Goal: Task Accomplishment & Management: Manage account settings

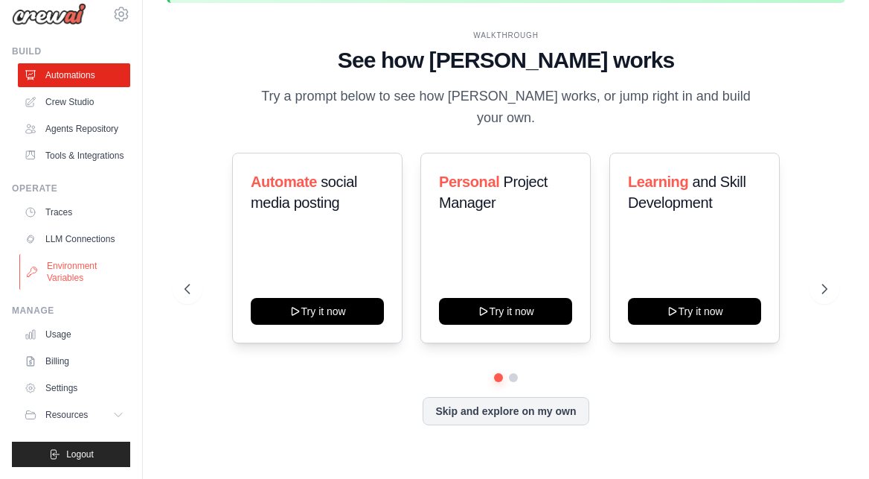
scroll to position [17, 0]
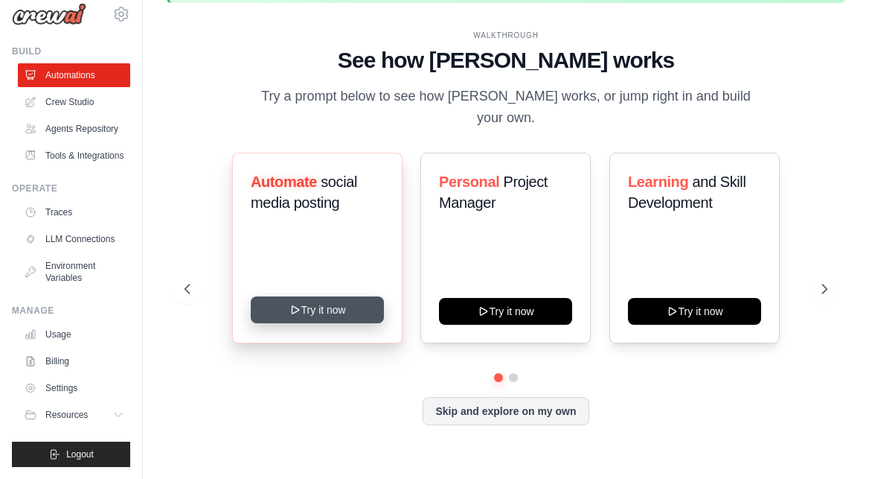
click at [297, 304] on icon at bounding box center [296, 310] width 12 height 12
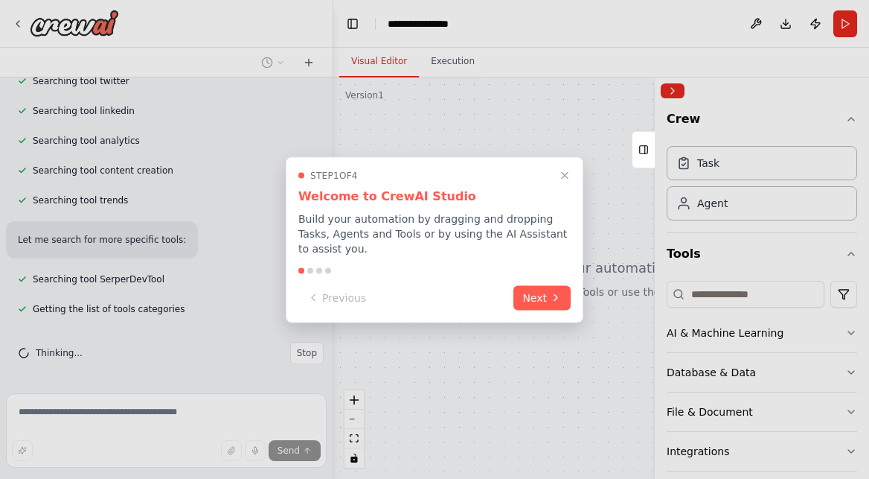
scroll to position [342, 0]
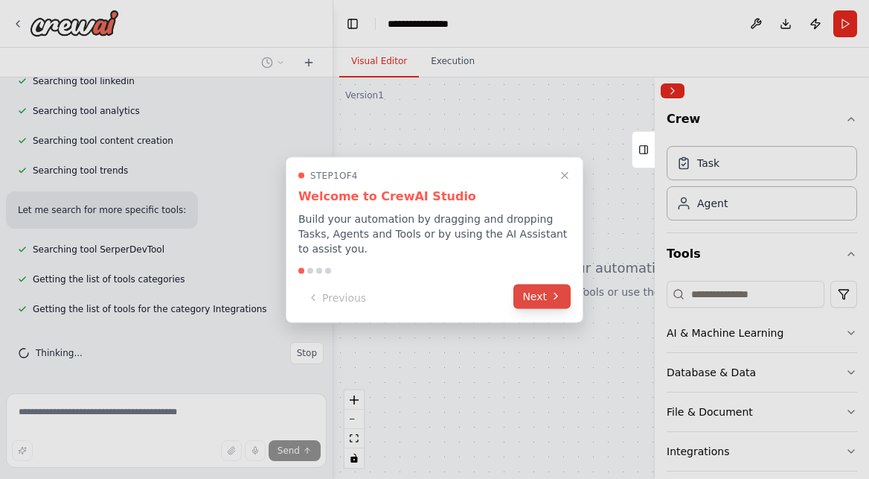
click at [529, 290] on button "Next" at bounding box center [542, 296] width 57 height 25
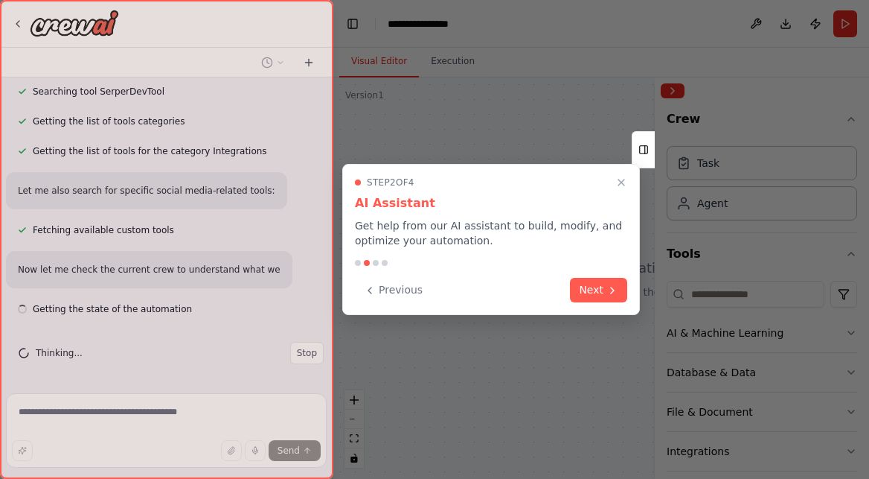
scroll to position [513, 0]
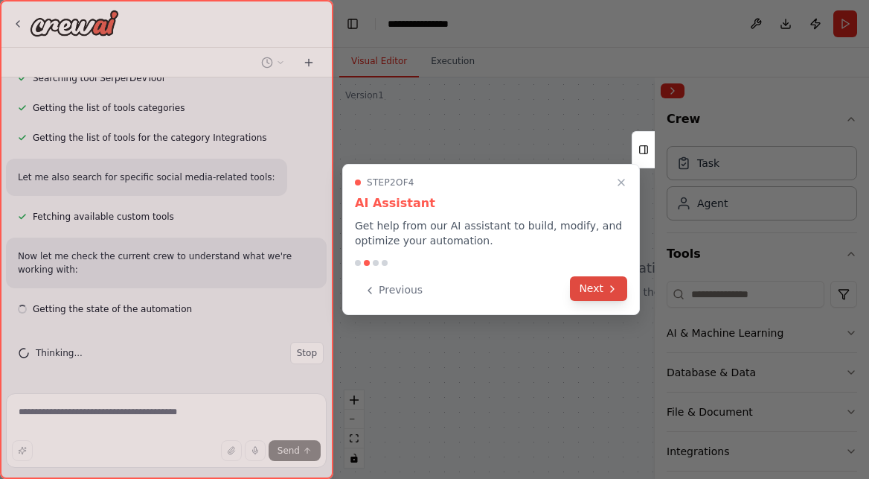
click at [596, 282] on button "Next" at bounding box center [598, 288] width 57 height 25
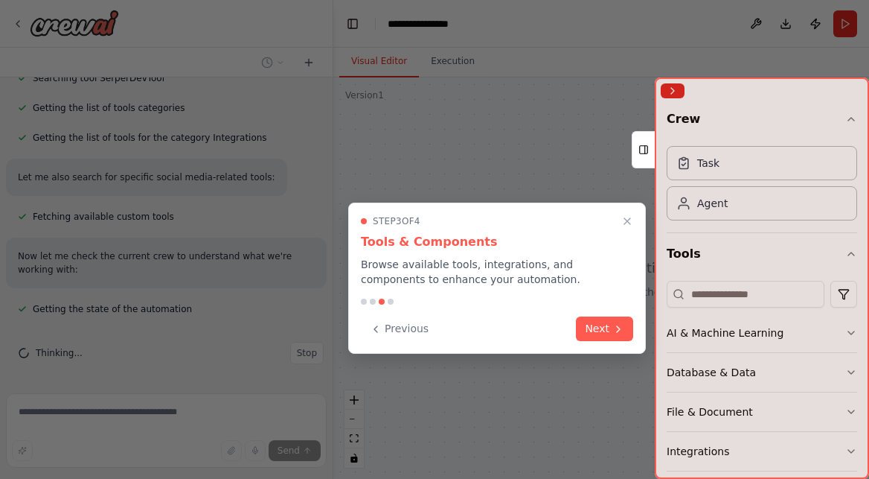
click at [701, 163] on div at bounding box center [762, 277] width 214 height 401
click at [717, 199] on div at bounding box center [762, 277] width 214 height 401
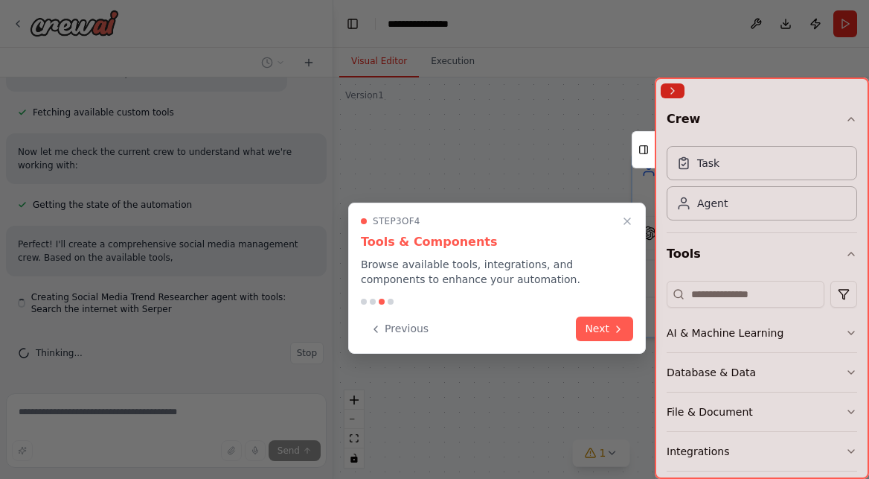
click at [712, 292] on div at bounding box center [762, 277] width 214 height 401
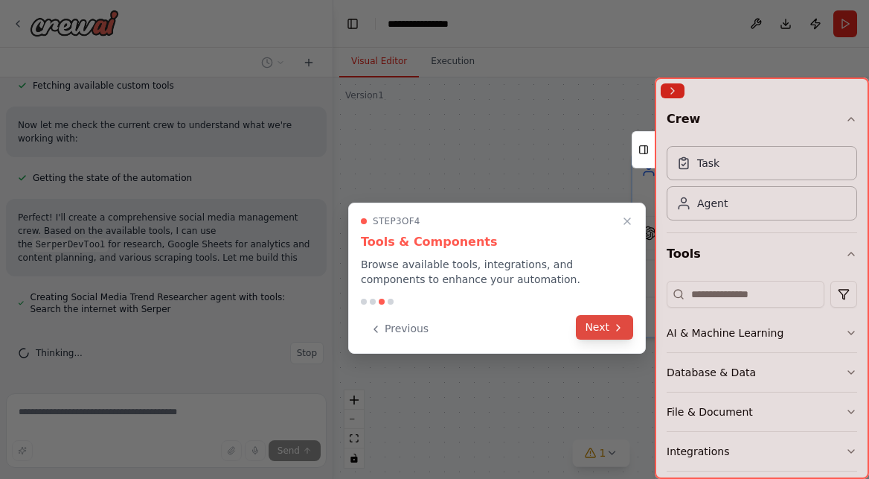
click at [604, 327] on button "Next" at bounding box center [604, 327] width 57 height 25
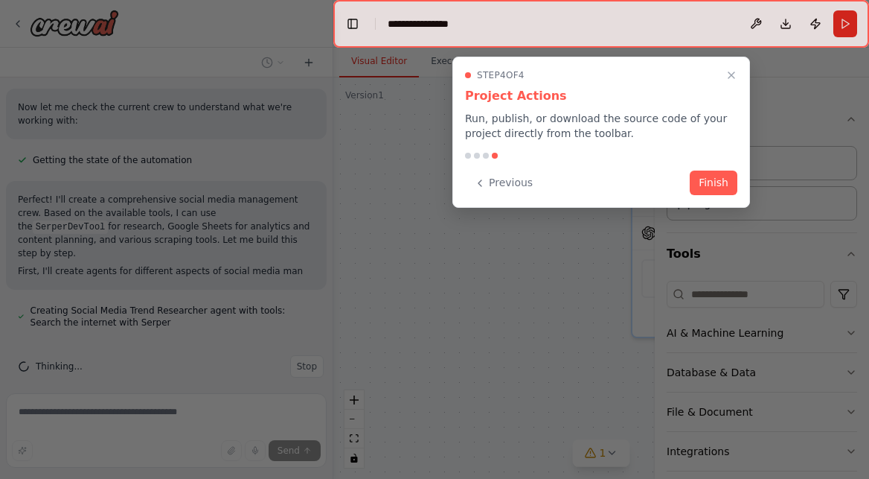
scroll to position [675, 0]
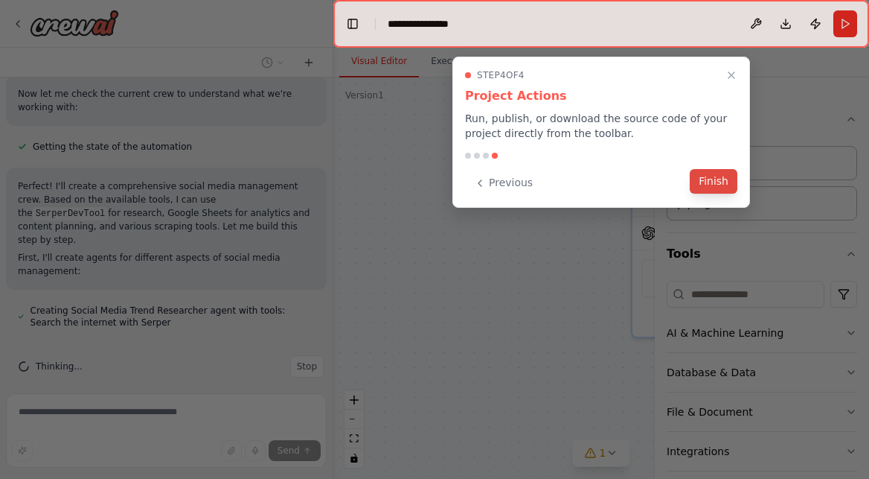
click at [717, 185] on button "Finish" at bounding box center [714, 181] width 48 height 25
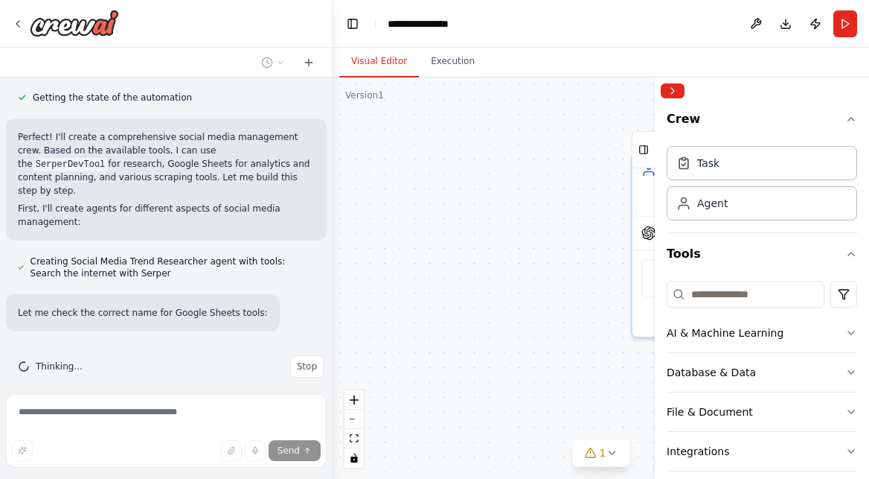
scroll to position [754, 0]
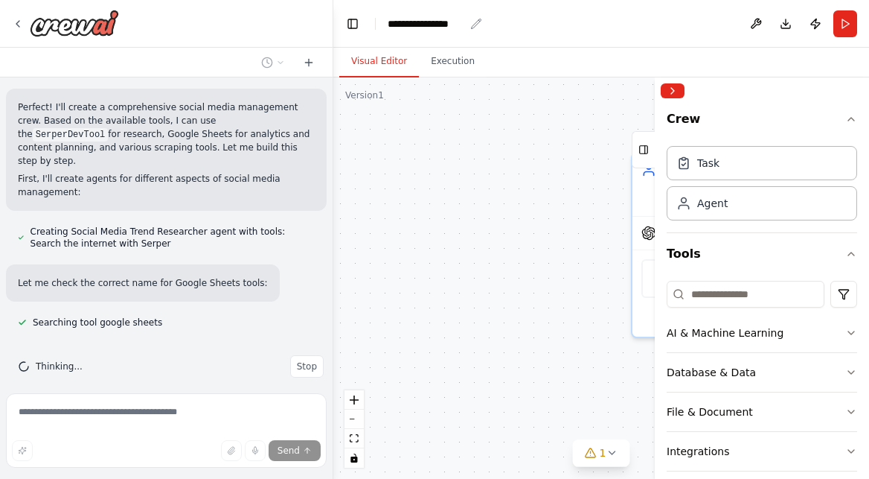
click at [460, 22] on div "**********" at bounding box center [426, 23] width 77 height 15
click at [441, 64] on button "Execution" at bounding box center [453, 61] width 68 height 31
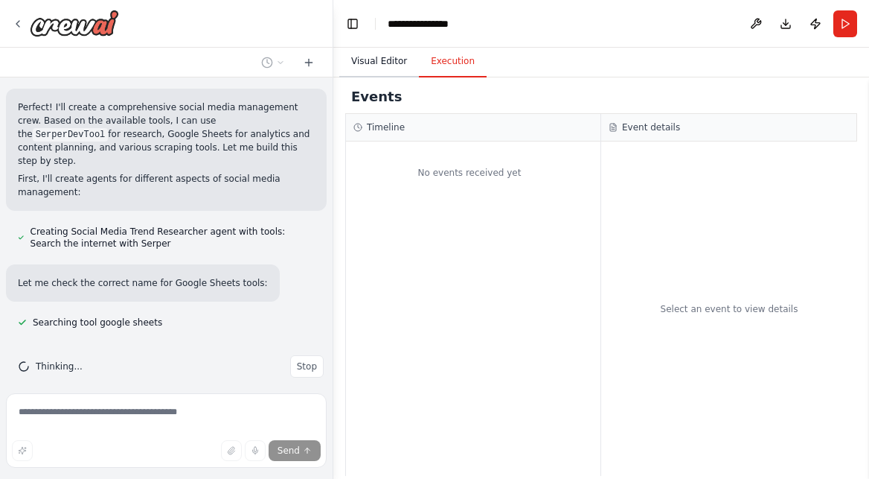
click at [366, 63] on button "Visual Editor" at bounding box center [379, 61] width 80 height 31
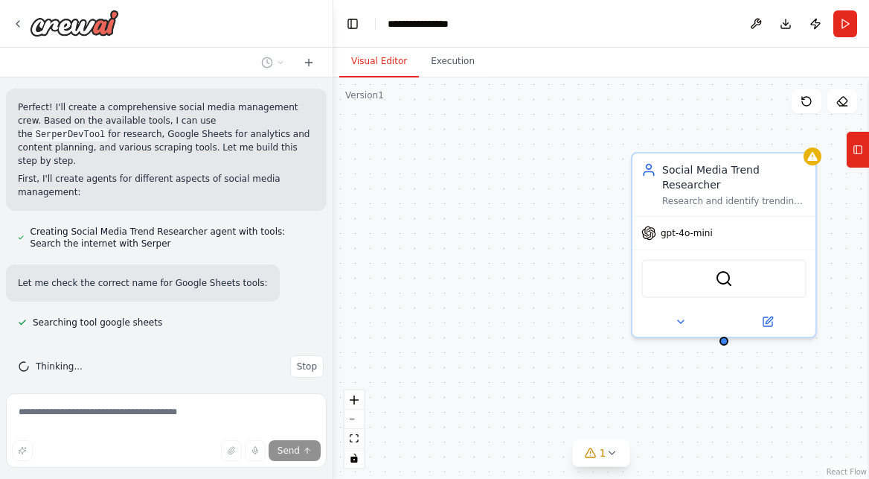
scroll to position [796, 0]
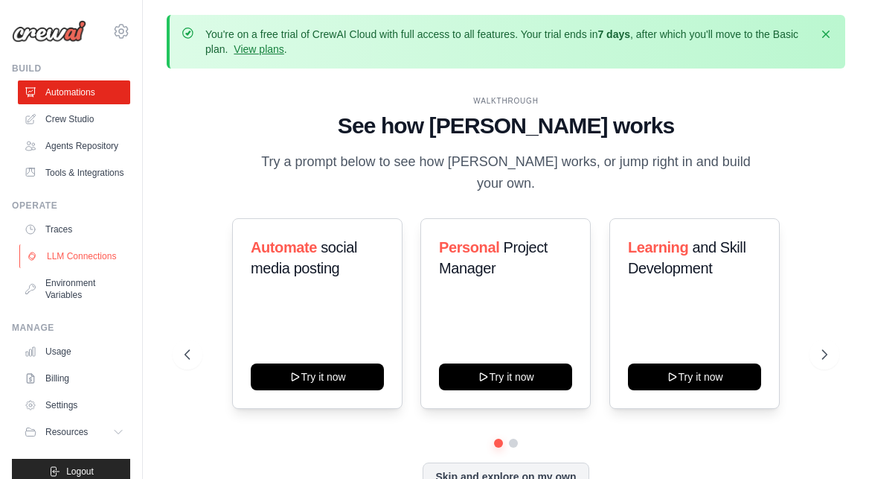
click at [91, 254] on link "LLM Connections" at bounding box center [75, 256] width 112 height 24
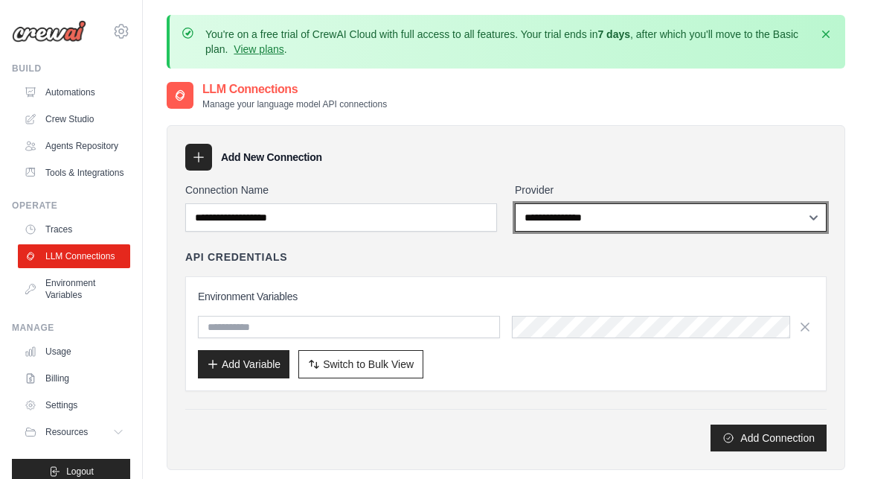
select select "*********"
